Goal: Transaction & Acquisition: Purchase product/service

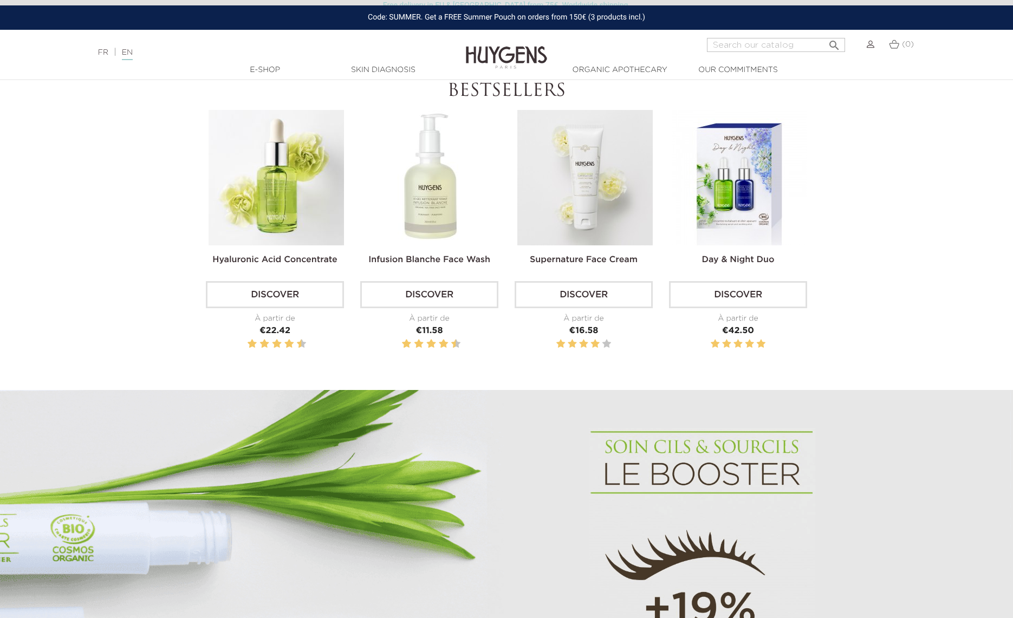
scroll to position [379, 0]
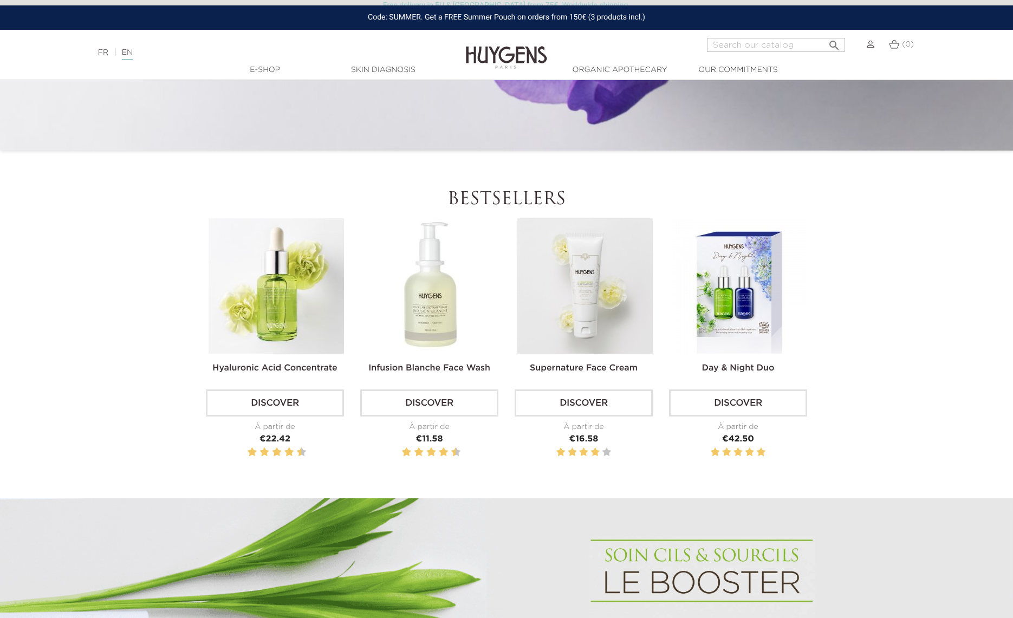
click at [580, 396] on link "Discover" at bounding box center [584, 403] width 138 height 27
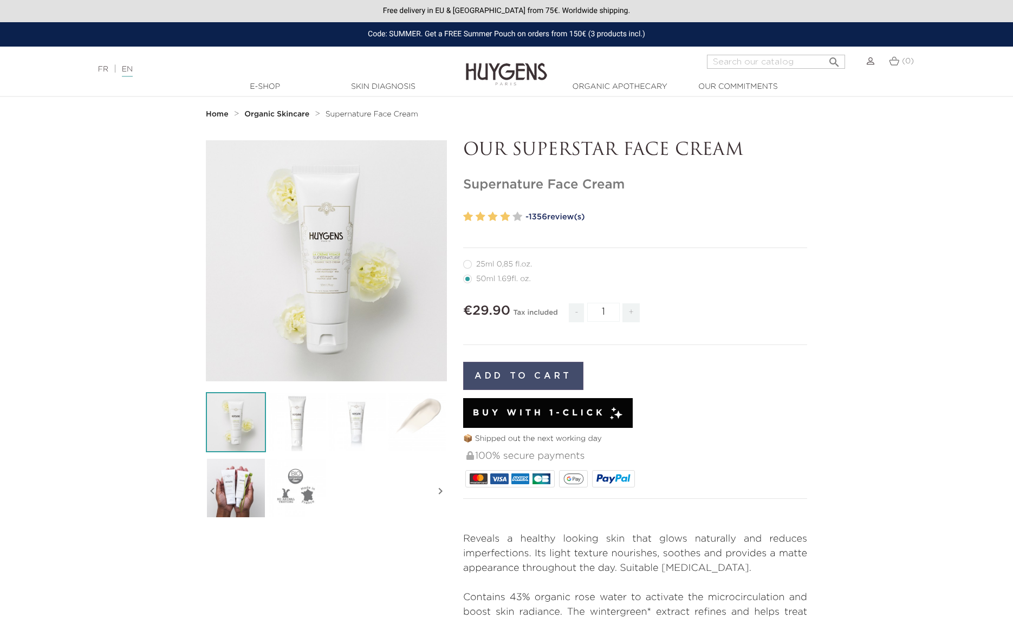
click at [502, 367] on button "Add to cart" at bounding box center [523, 376] width 120 height 28
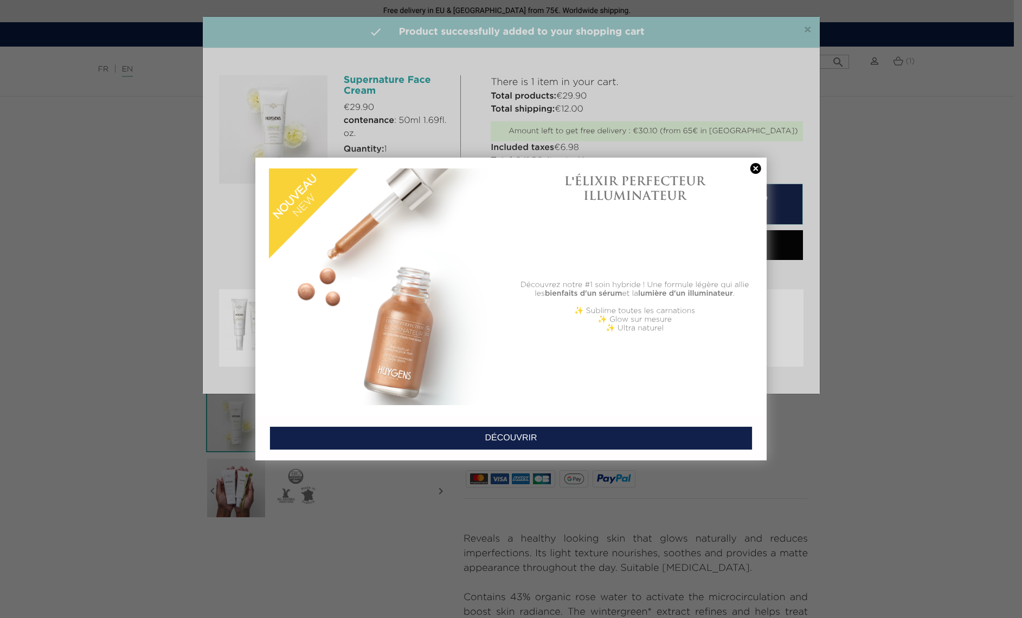
click at [756, 166] on link at bounding box center [755, 168] width 15 height 11
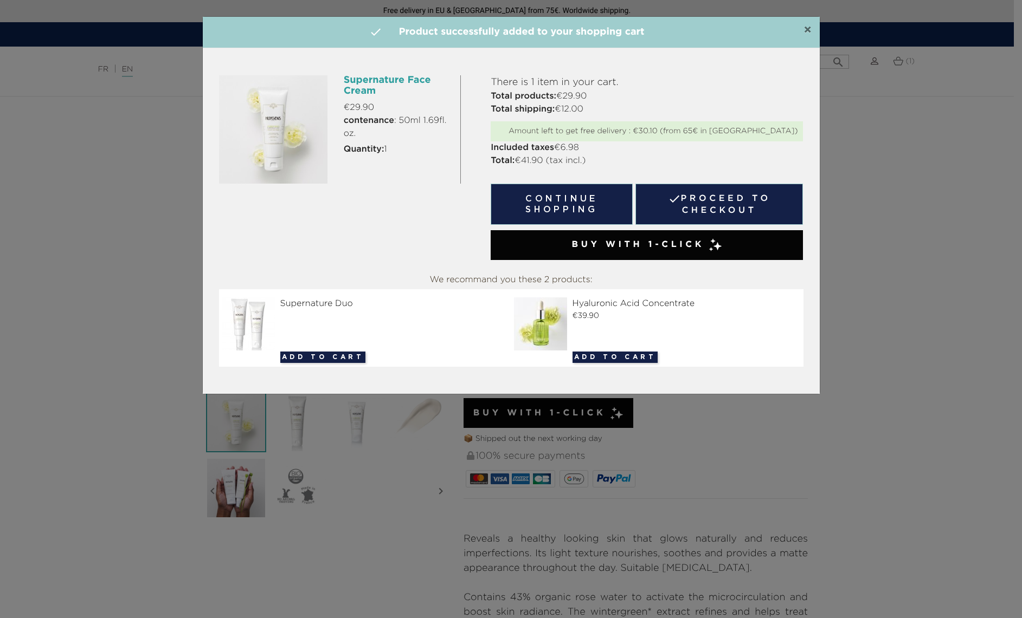
click at [807, 31] on span "×" at bounding box center [807, 30] width 8 height 13
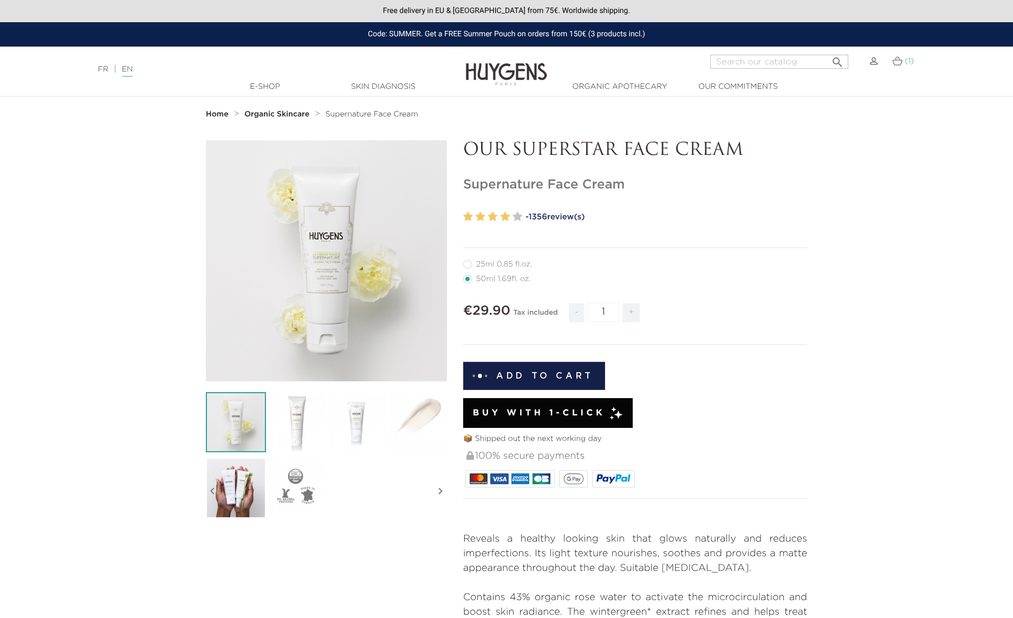
click at [900, 64] on img at bounding box center [898, 60] width 10 height 9
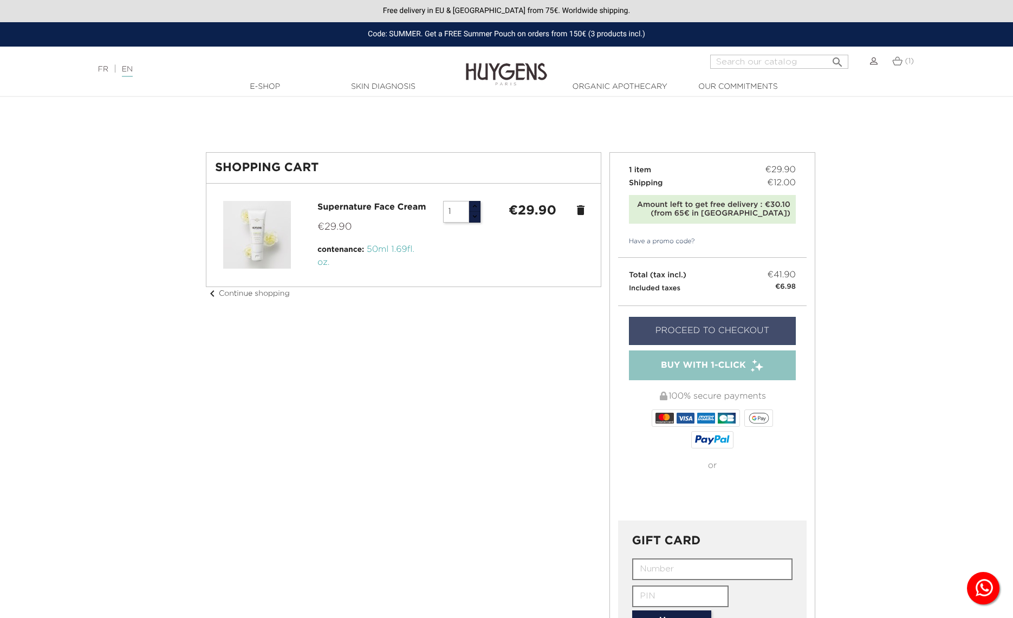
click at [724, 324] on link "Proceed to checkout" at bounding box center [712, 331] width 167 height 28
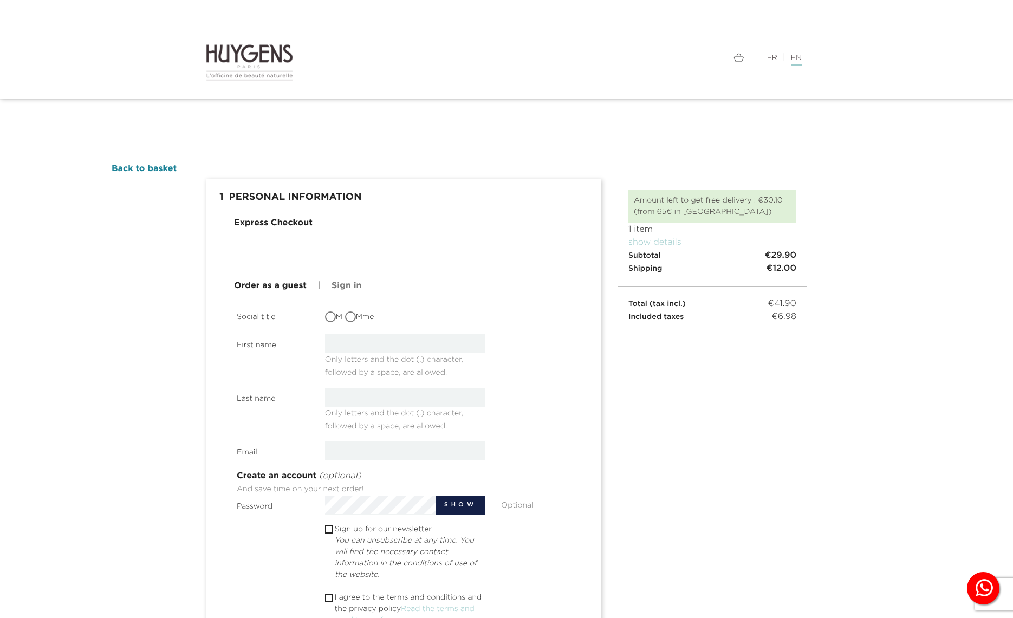
click at [158, 168] on link "Back to basket" at bounding box center [144, 169] width 65 height 9
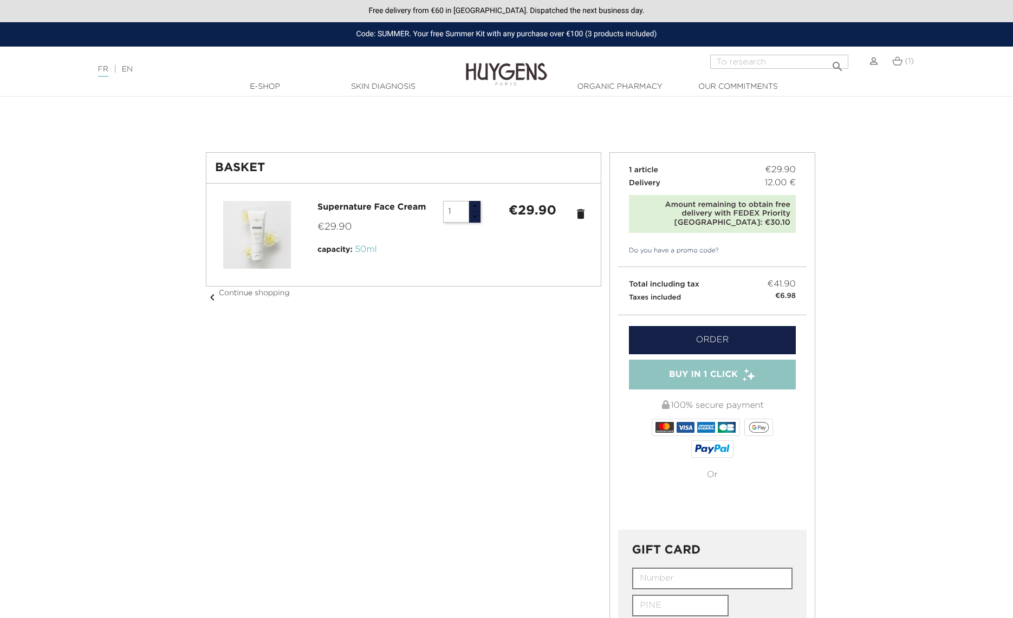
click at [467, 211] on input "1" at bounding box center [456, 212] width 26 height 22
click at [475, 215] on button "button" at bounding box center [475, 216] width 12 height 11
click at [474, 221] on button "button" at bounding box center [475, 216] width 12 height 11
click at [476, 209] on button "button" at bounding box center [475, 206] width 12 height 11
type input "1"
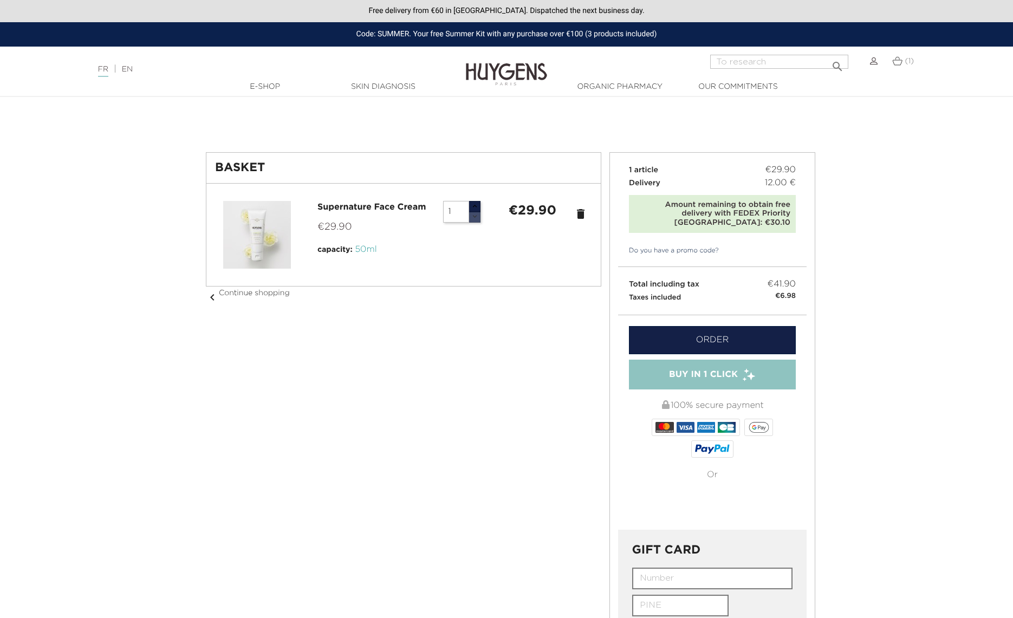
click at [475, 215] on button "button" at bounding box center [475, 216] width 12 height 11
click at [474, 220] on button "button" at bounding box center [475, 216] width 12 height 11
drag, startPoint x: 461, startPoint y: 216, endPoint x: 408, endPoint y: 215, distance: 53.7
click at [408, 215] on div "Supernature Face Cream €29.90 capacity: 50ml 1 €29.90 delete" at bounding box center [403, 235] width 377 height 68
click at [588, 217] on div "delete" at bounding box center [579, 212] width 26 height 23
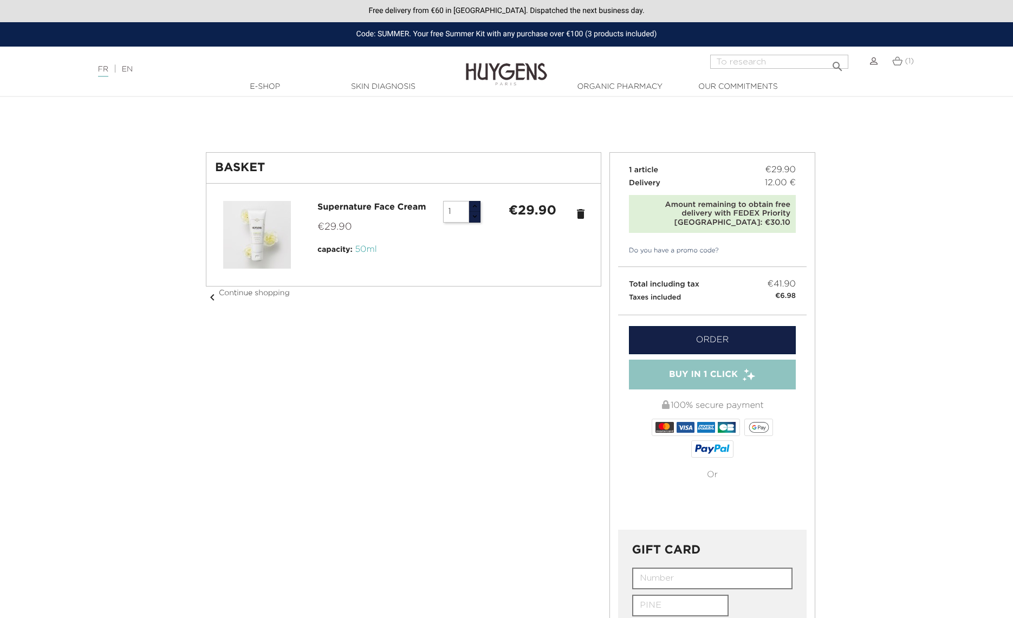
click at [580, 215] on font "delete" at bounding box center [580, 214] width 13 height 13
